Goal: Communication & Community: Participate in discussion

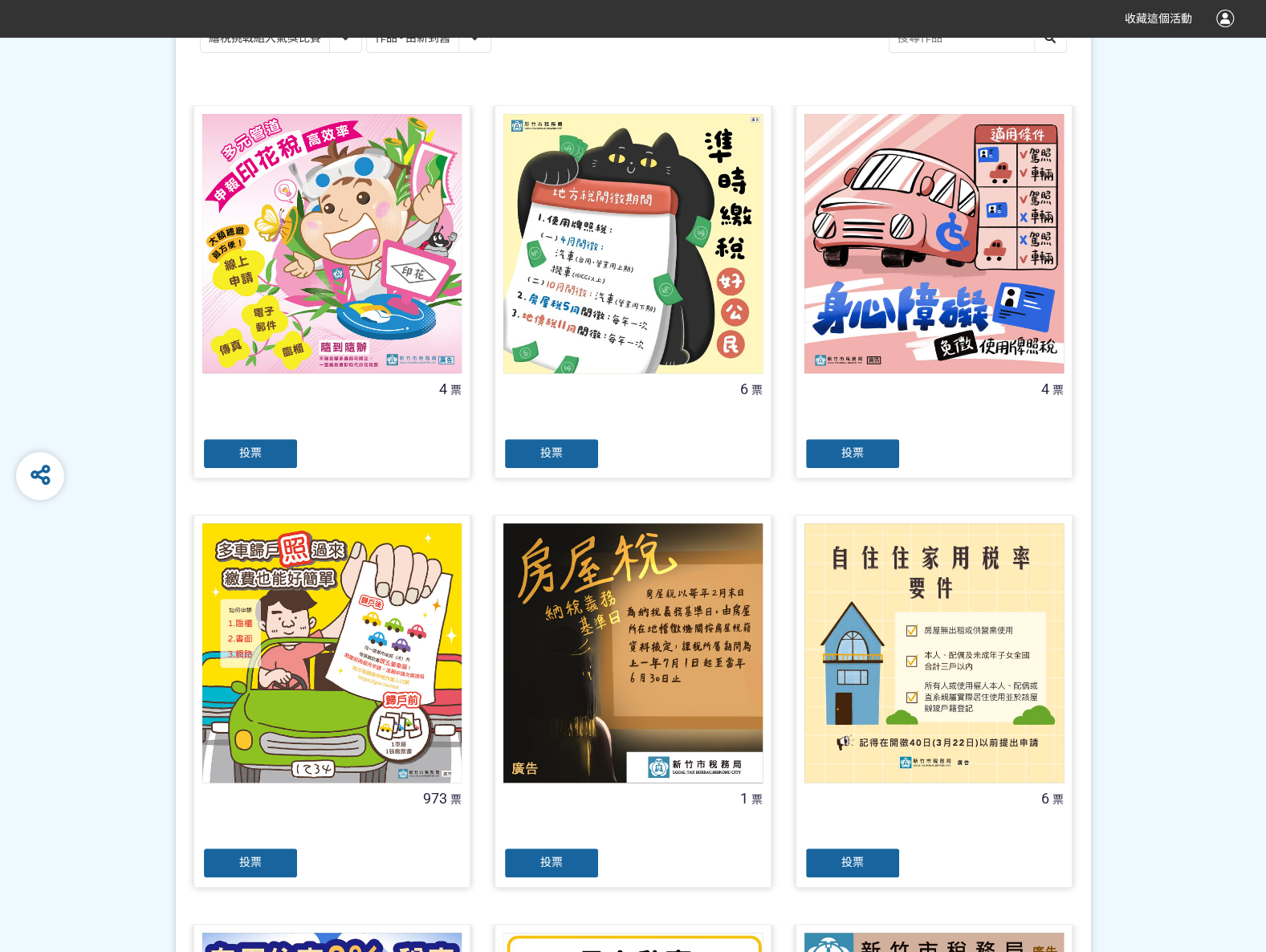
scroll to position [401, 0]
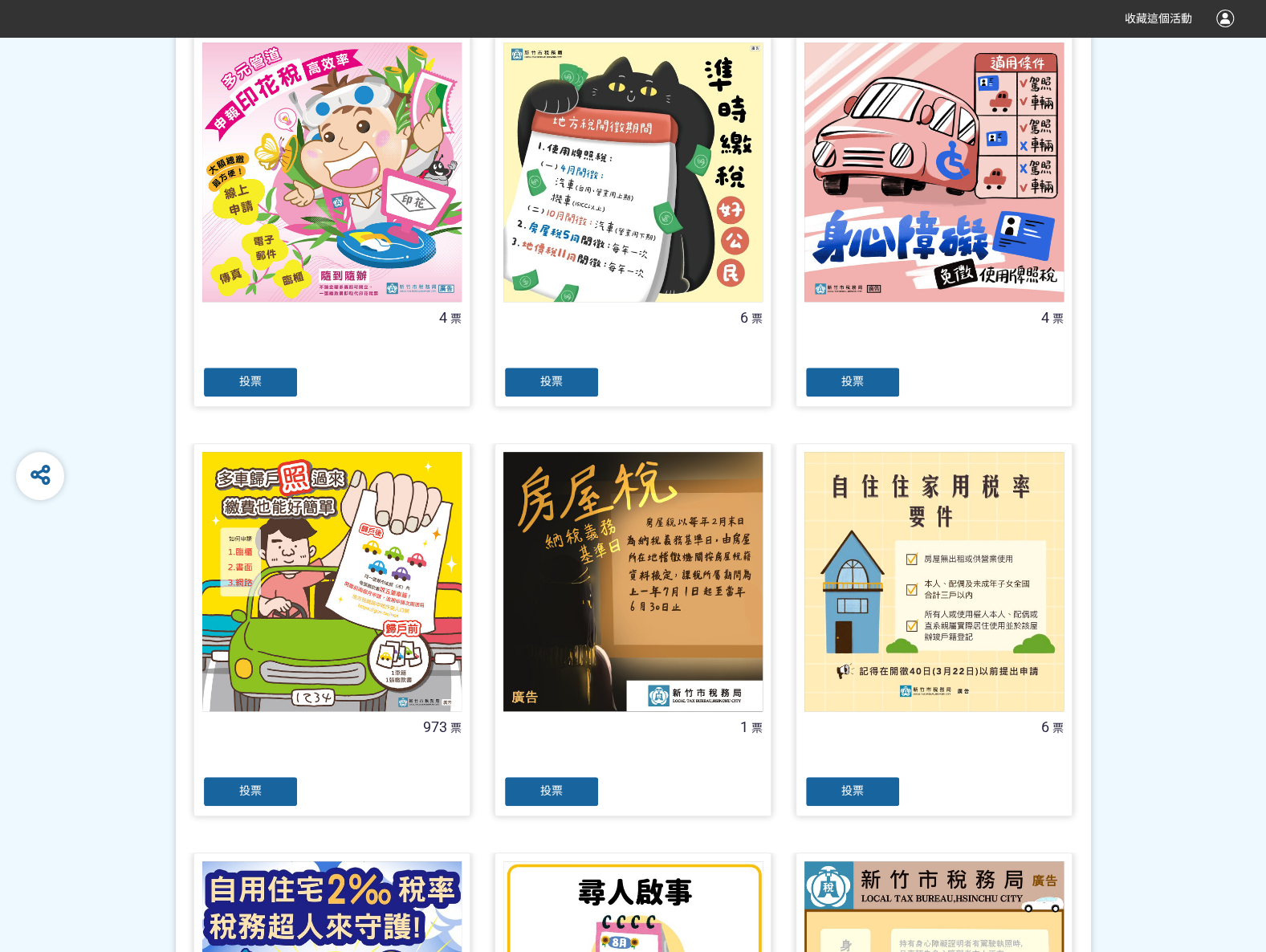
click at [251, 782] on div "投票" at bounding box center [250, 791] width 96 height 32
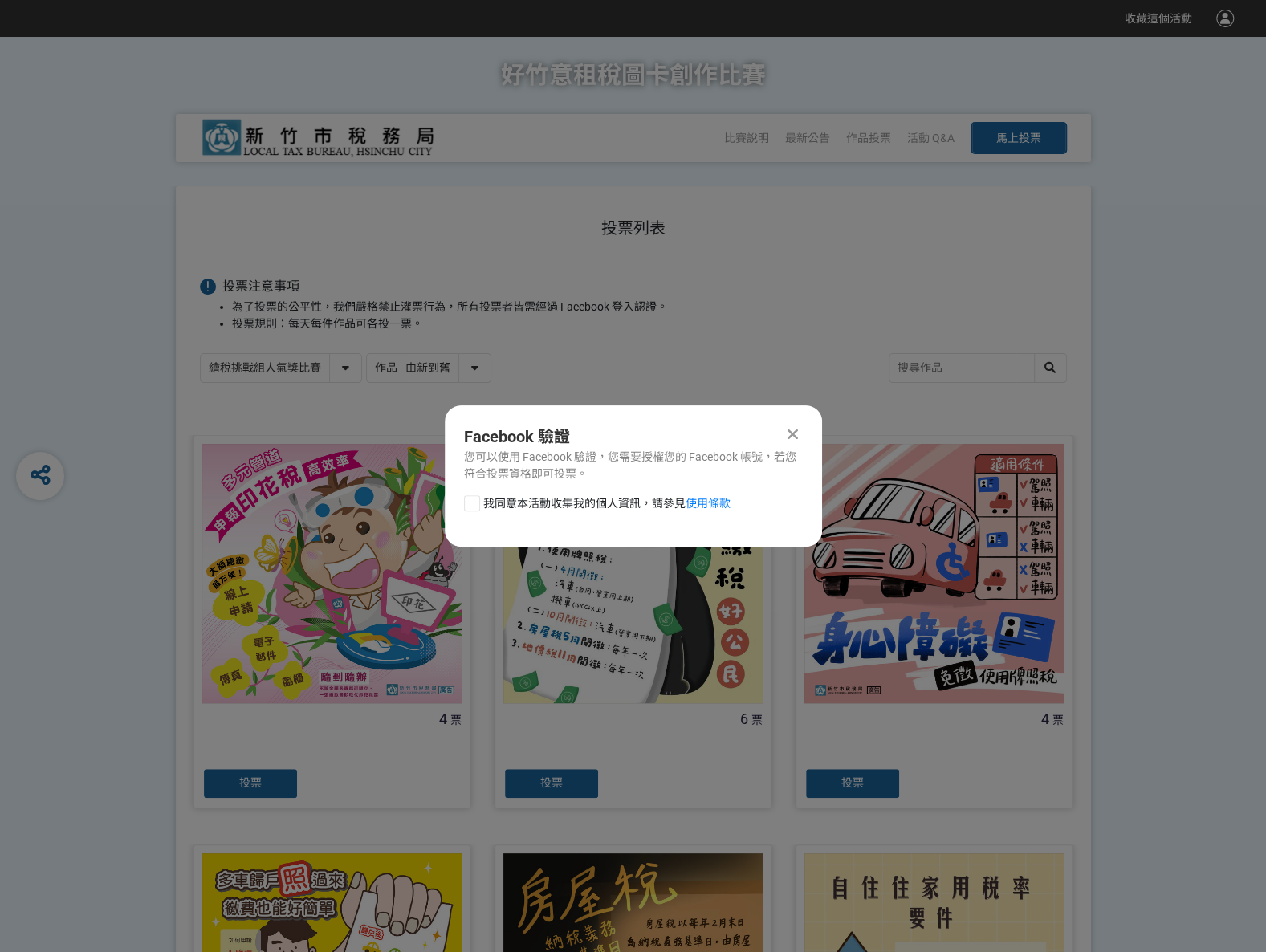
click at [473, 503] on div at bounding box center [473, 503] width 16 height 16
checkbox input "true"
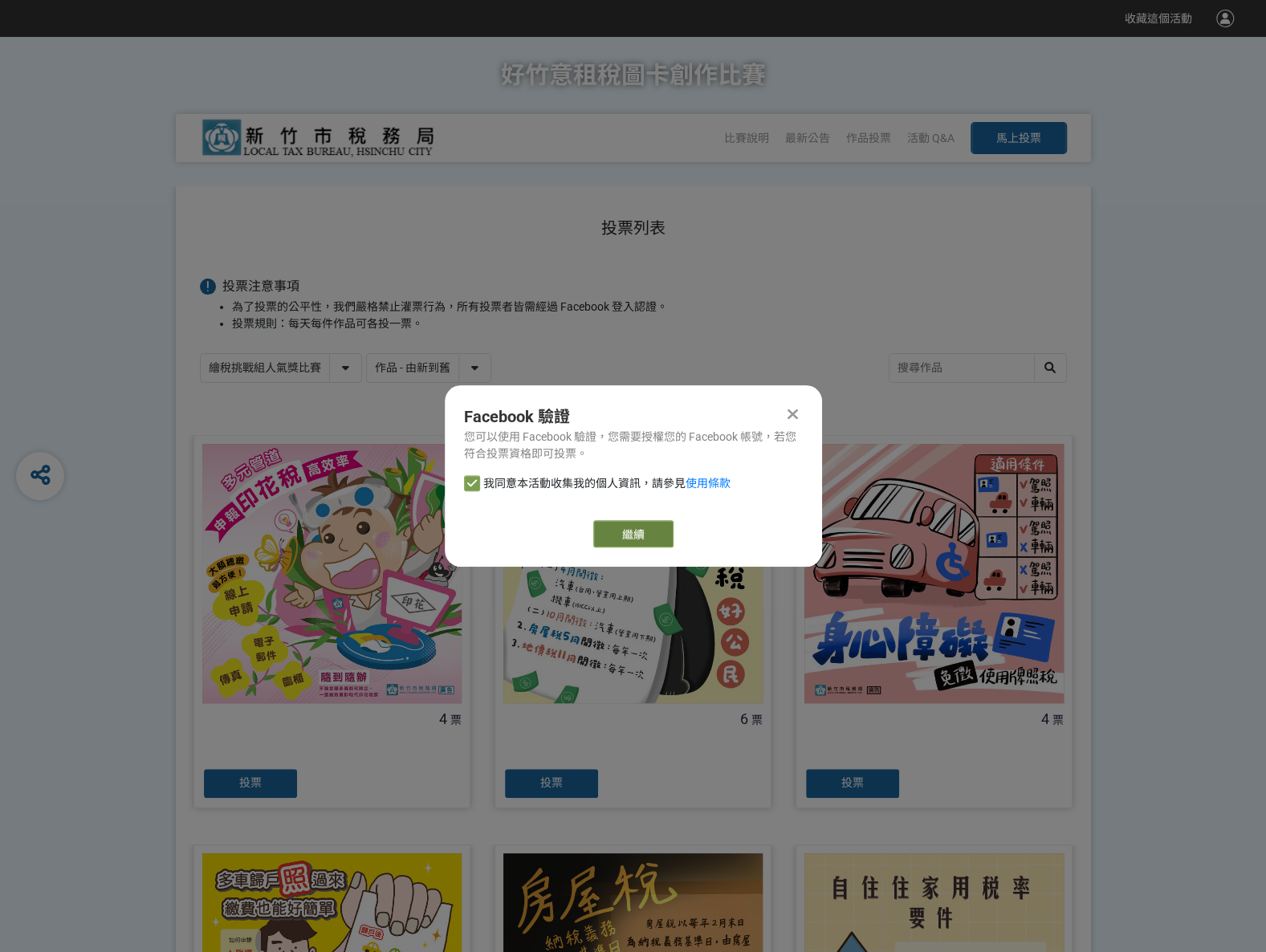
click at [620, 531] on link "繼續" at bounding box center [633, 533] width 80 height 27
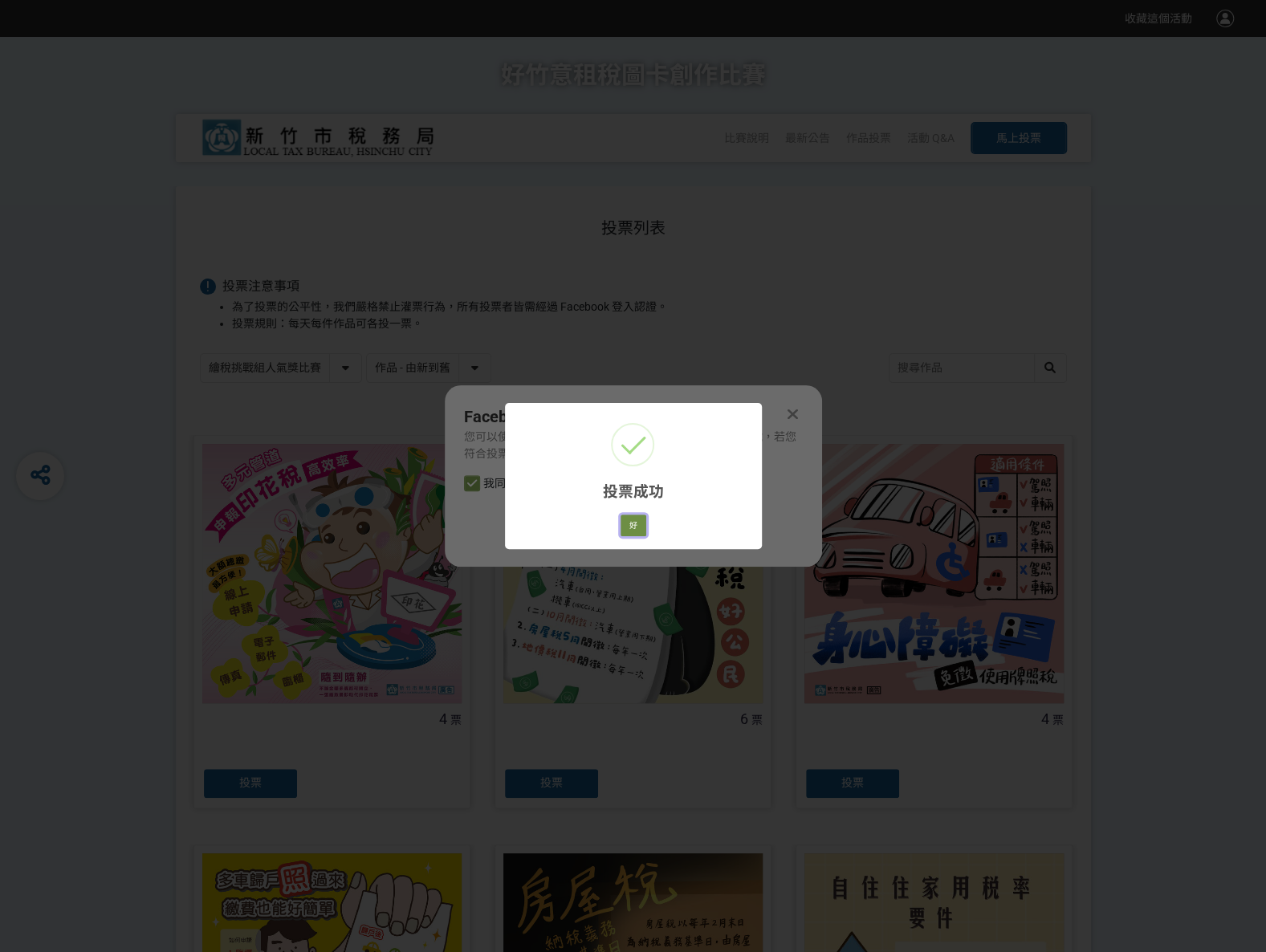
click at [638, 516] on button "好" at bounding box center [633, 525] width 26 height 22
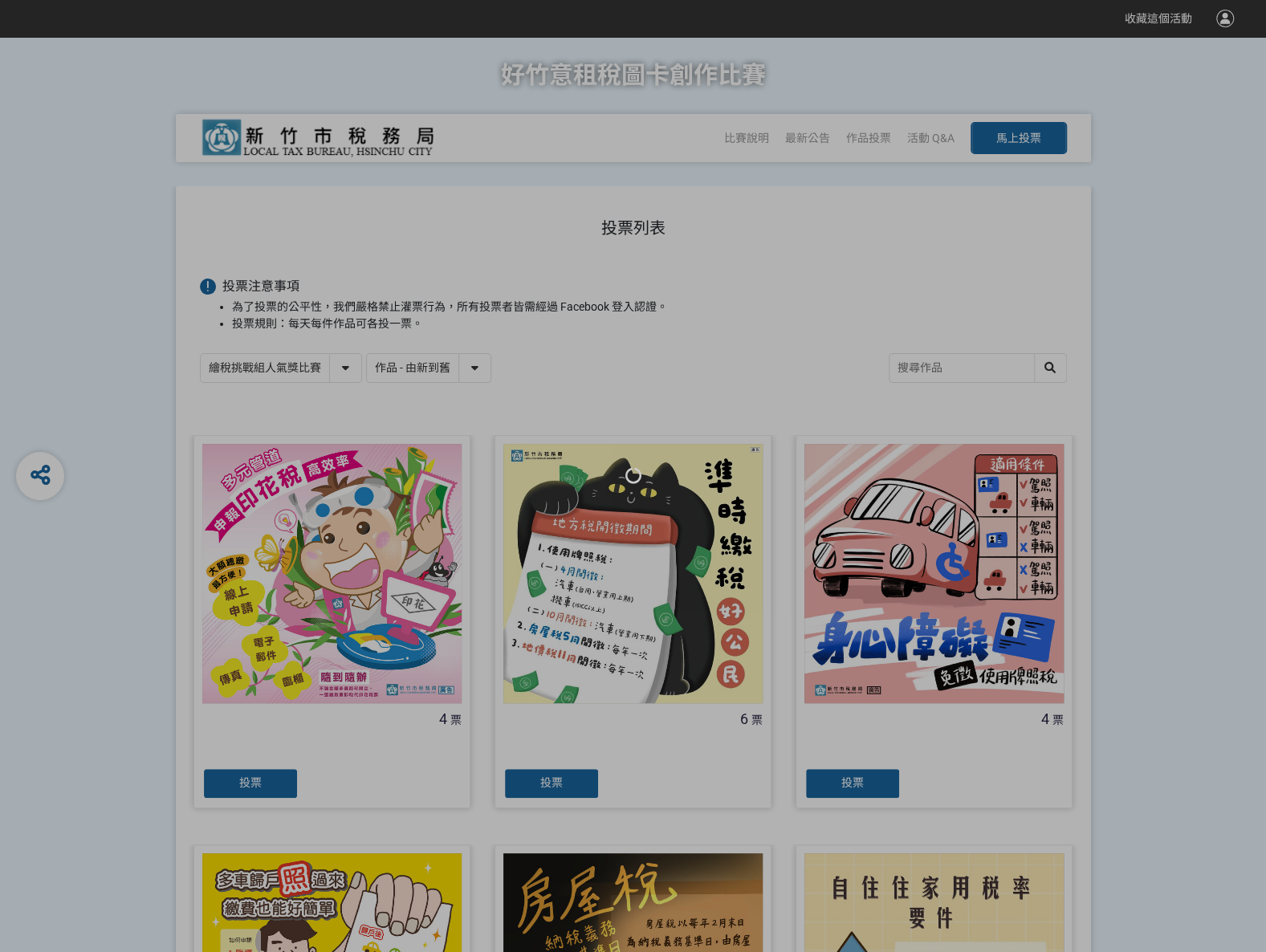
scroll to position [90, 0]
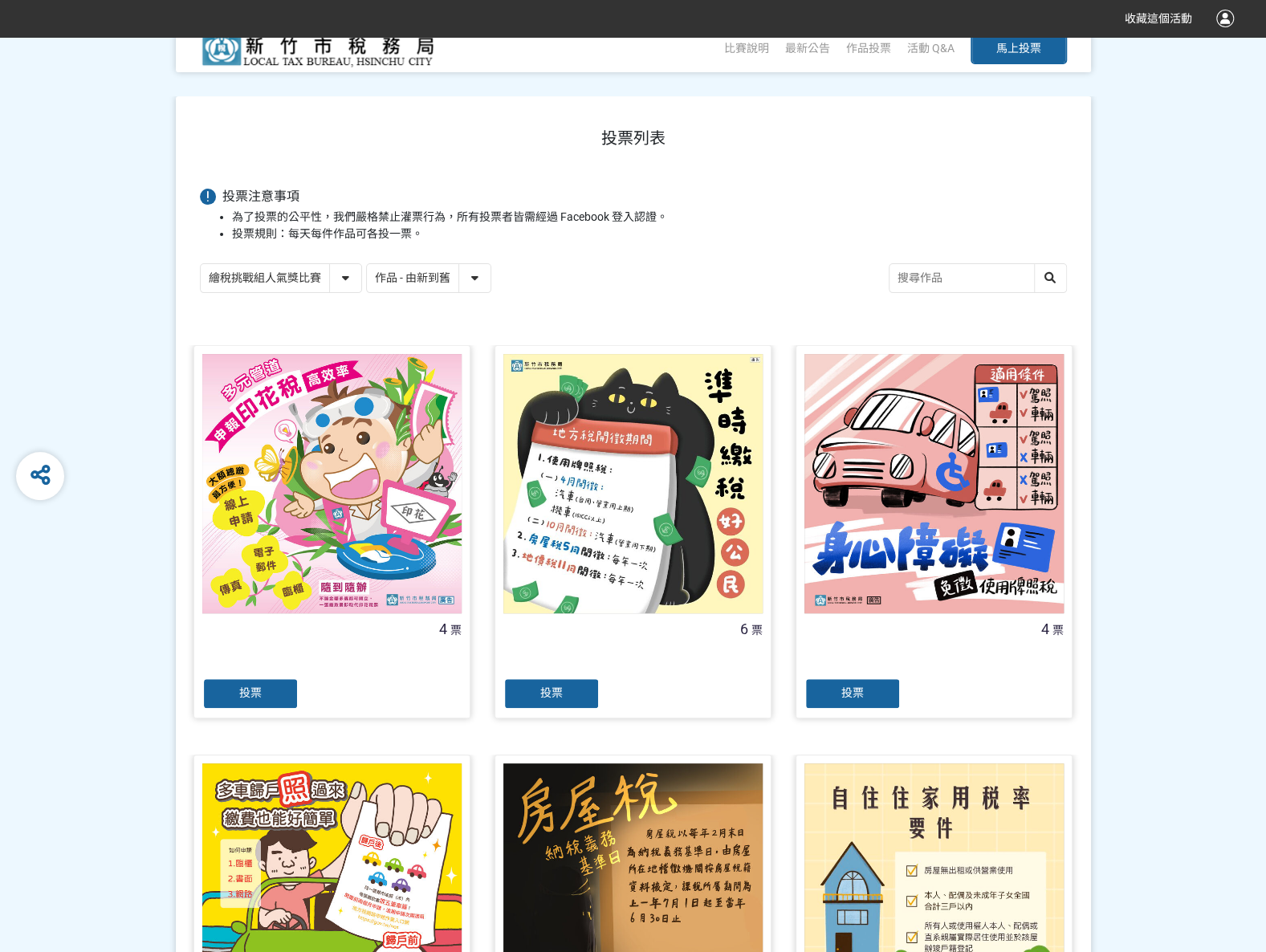
click at [348, 270] on select "繪稅挑戰組人氣獎比賽 活用智繪組人氣獎投票" at bounding box center [280, 278] width 161 height 28
select select "13167"
click at [200, 264] on select "繪稅挑戰組人氣獎比賽 活用智繪組人氣獎投票" at bounding box center [280, 278] width 161 height 28
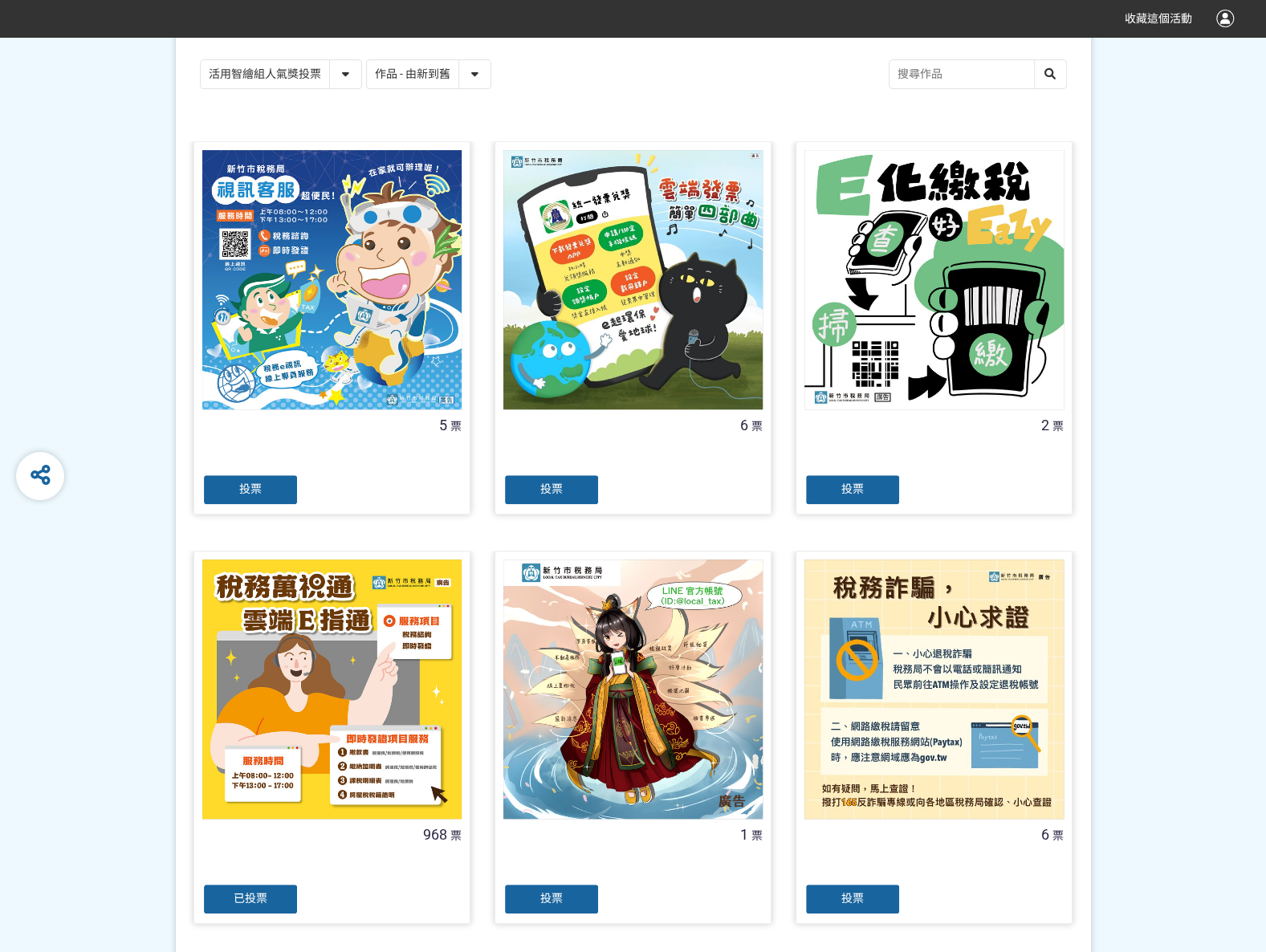
scroll to position [321, 0]
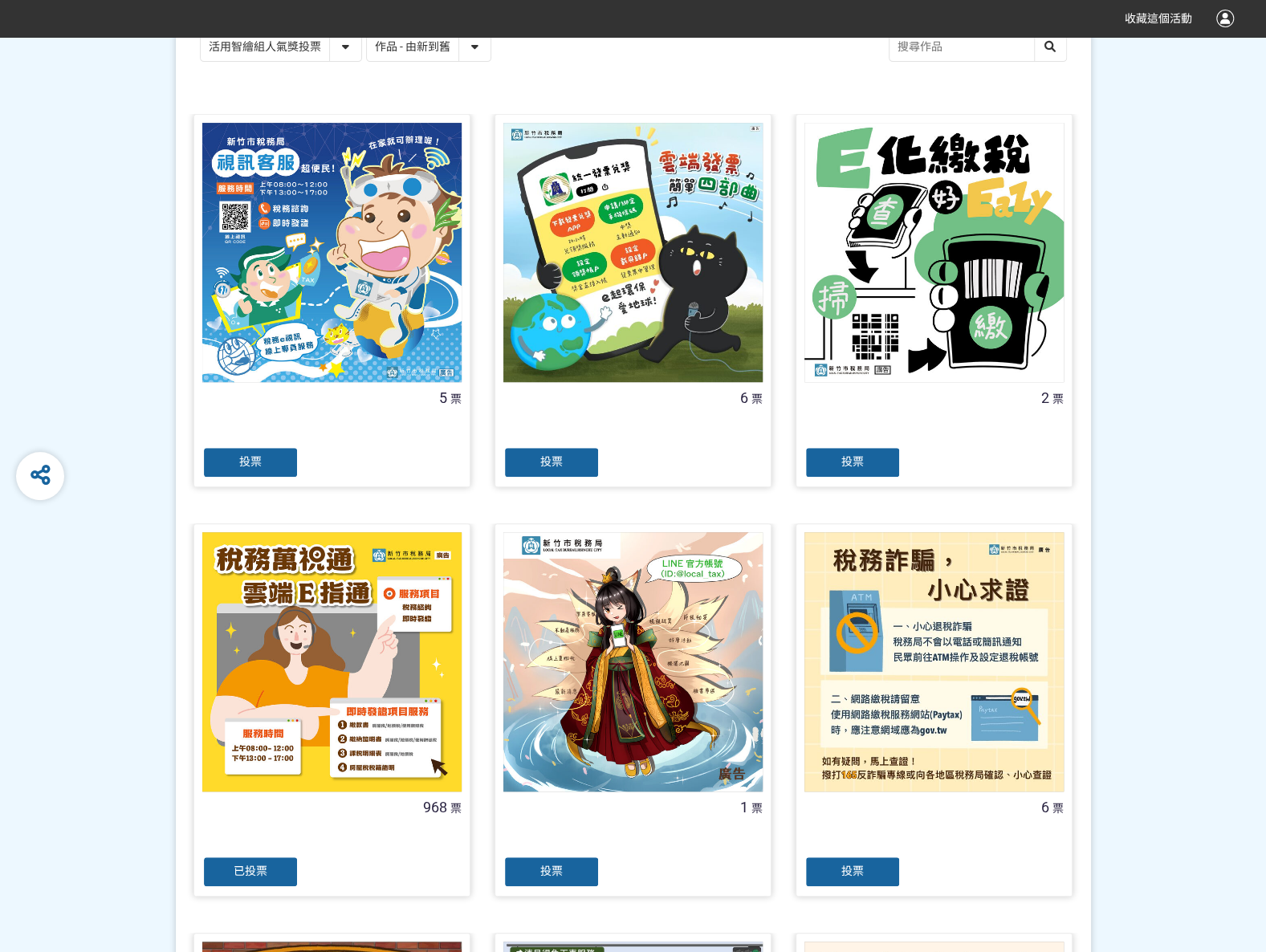
click at [243, 870] on span "已投票" at bounding box center [251, 871] width 34 height 13
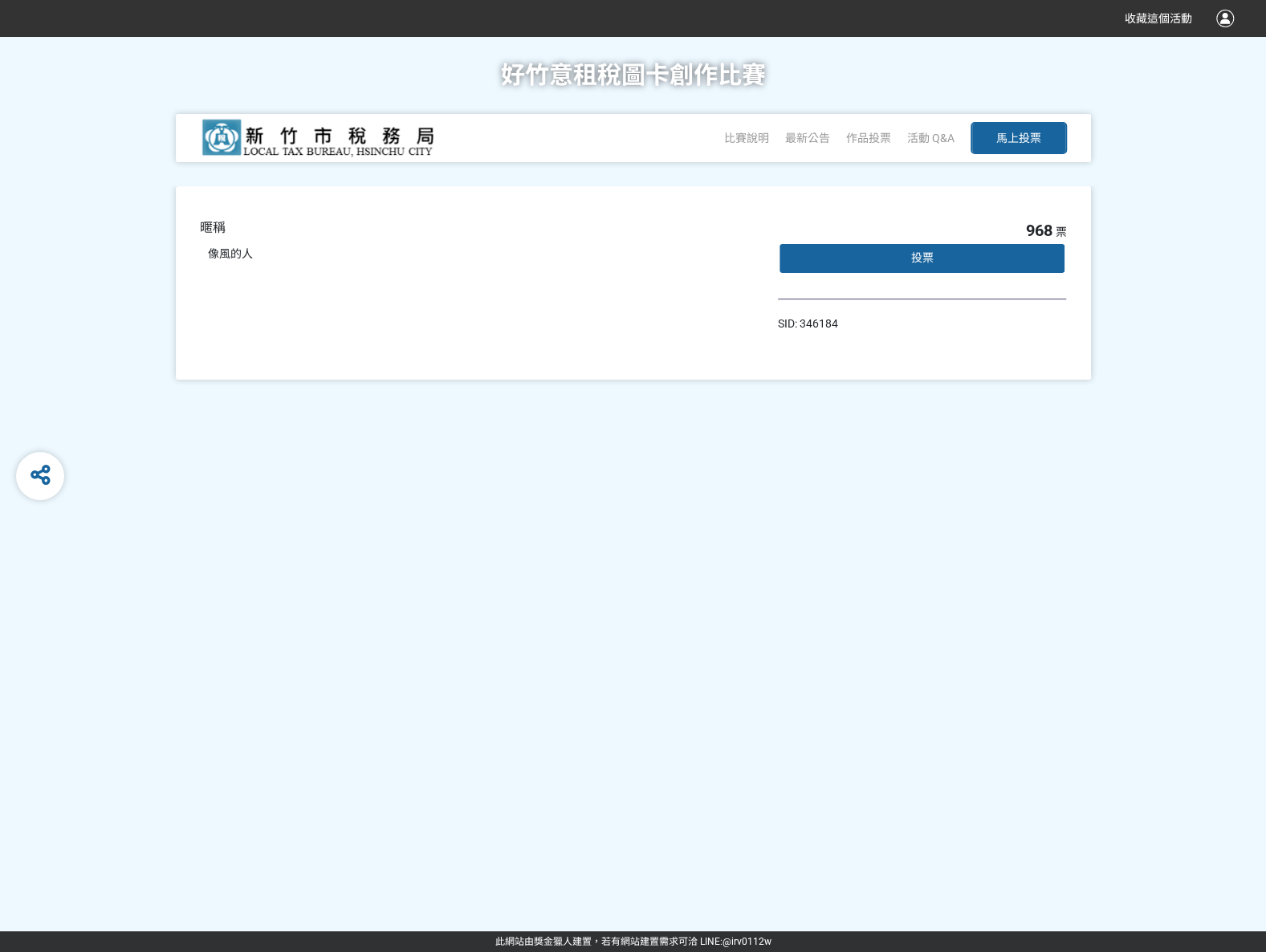
click at [946, 252] on div "投票" at bounding box center [923, 259] width 289 height 32
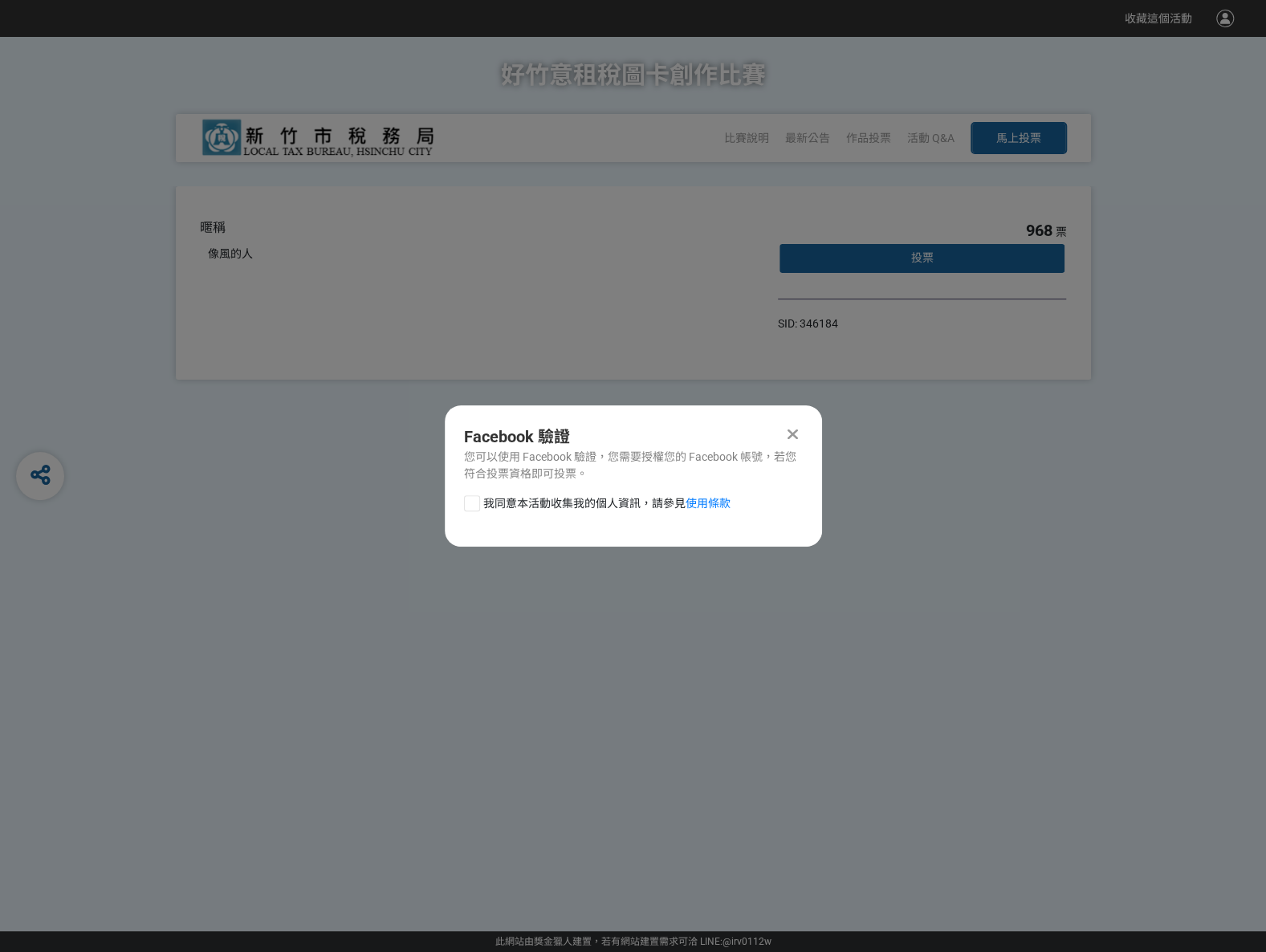
click at [465, 503] on div at bounding box center [473, 503] width 16 height 16
checkbox input "true"
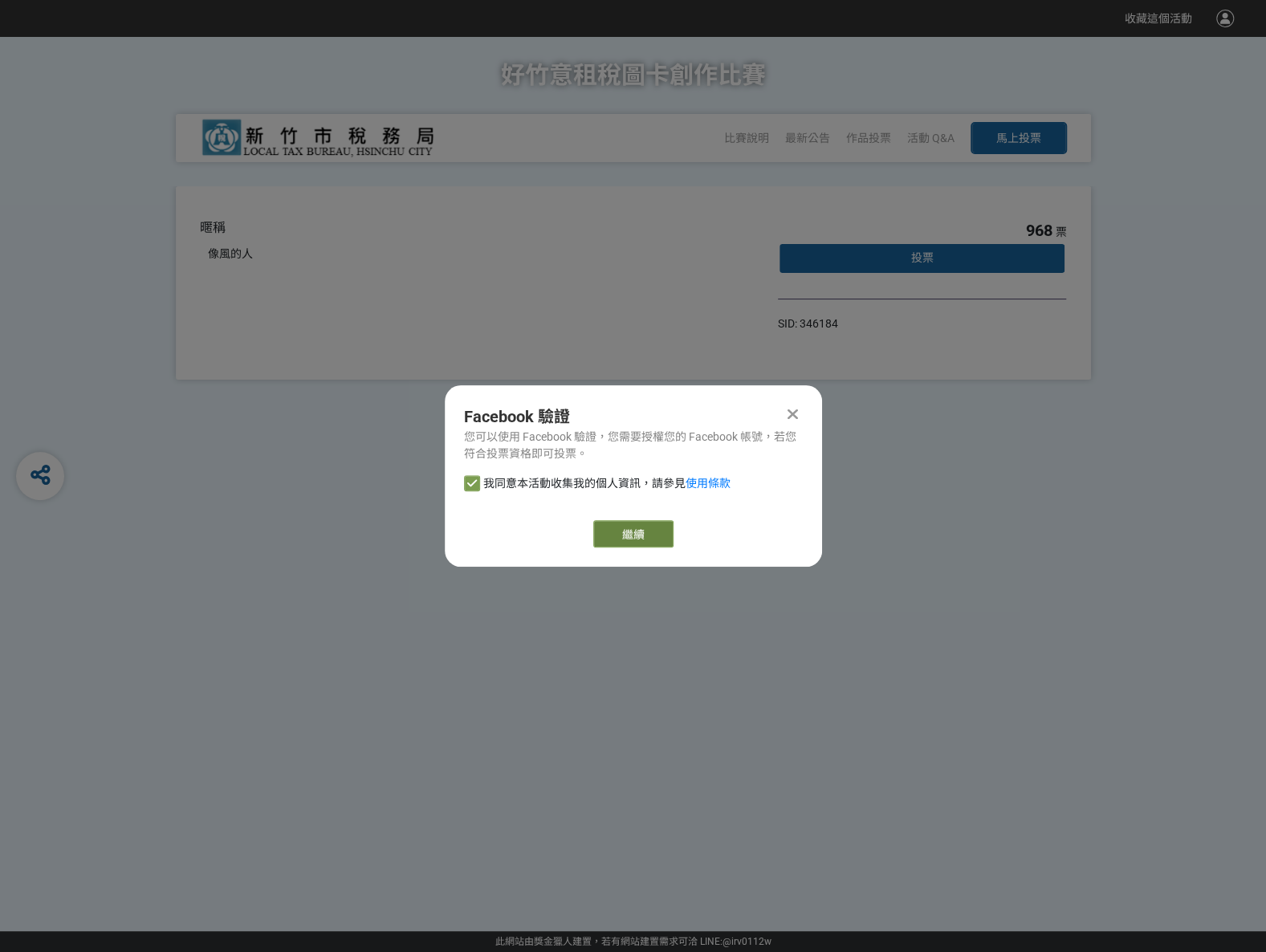
click at [617, 532] on link "繼續" at bounding box center [633, 533] width 80 height 27
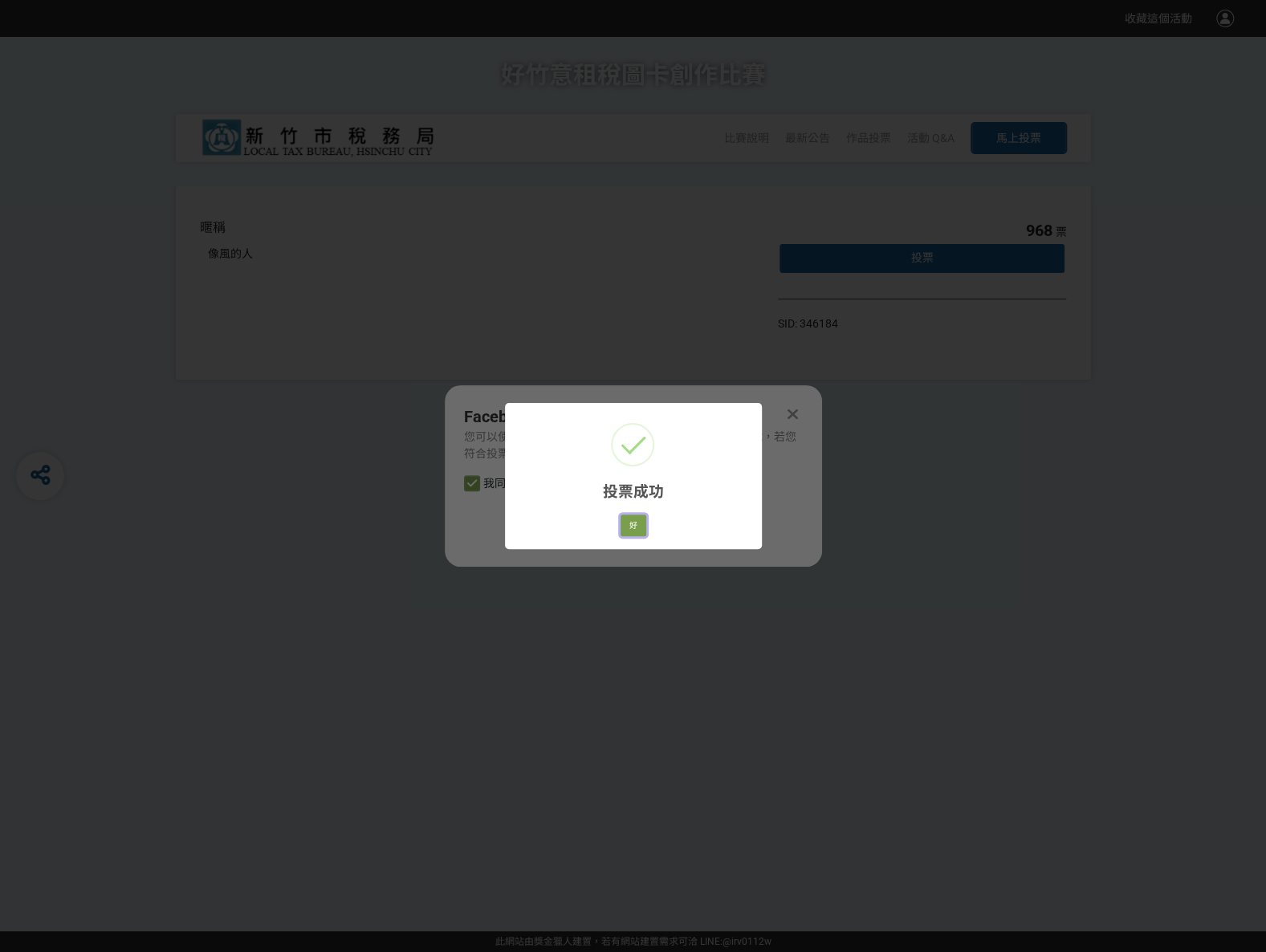
click at [641, 517] on button "好" at bounding box center [633, 525] width 26 height 22
